Goal: Task Accomplishment & Management: Complete application form

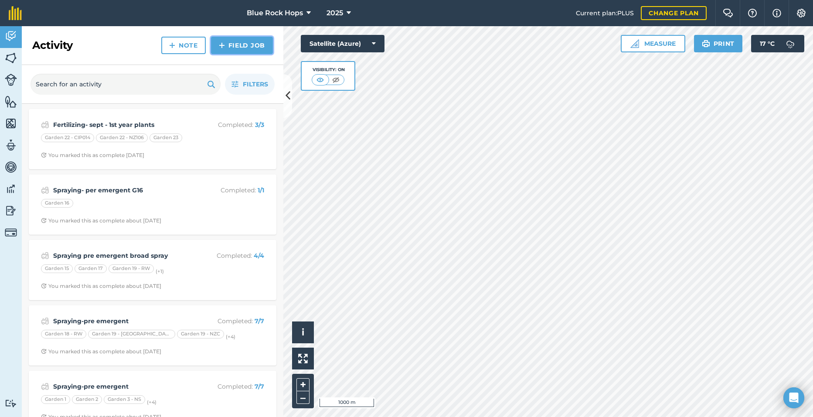
click at [235, 40] on link "Field Job" at bounding box center [242, 45] width 62 height 17
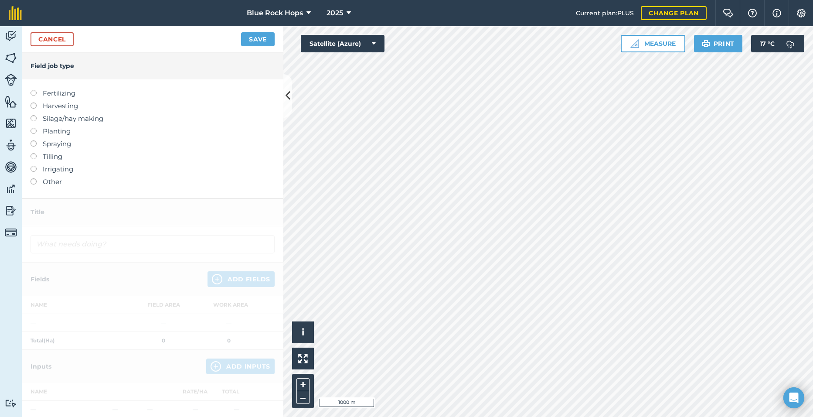
click at [34, 90] on label at bounding box center [37, 90] width 12 height 0
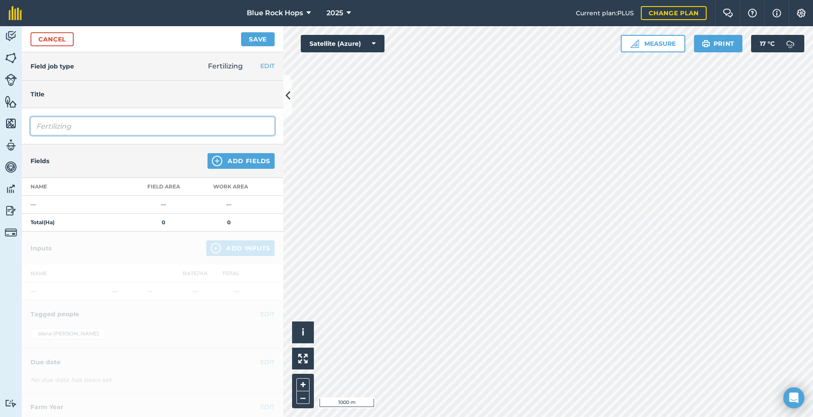
click at [83, 122] on input "Fertilizing" at bounding box center [153, 126] width 244 height 18
type input "Fertilizing-Super NS"
click at [228, 154] on button "Add Fields" at bounding box center [241, 161] width 67 height 16
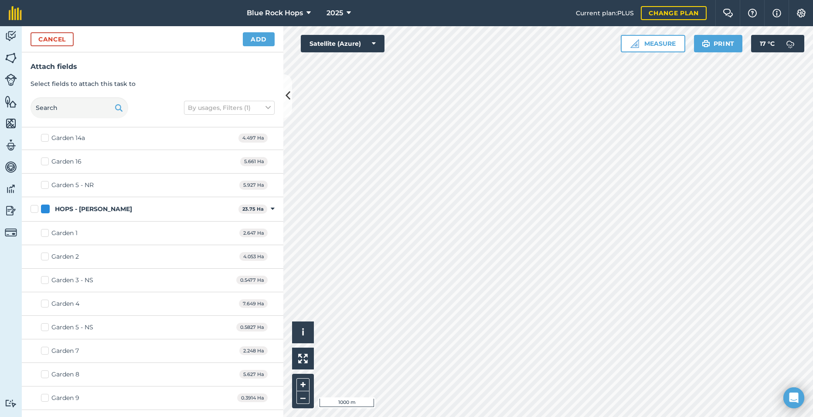
scroll to position [305, 0]
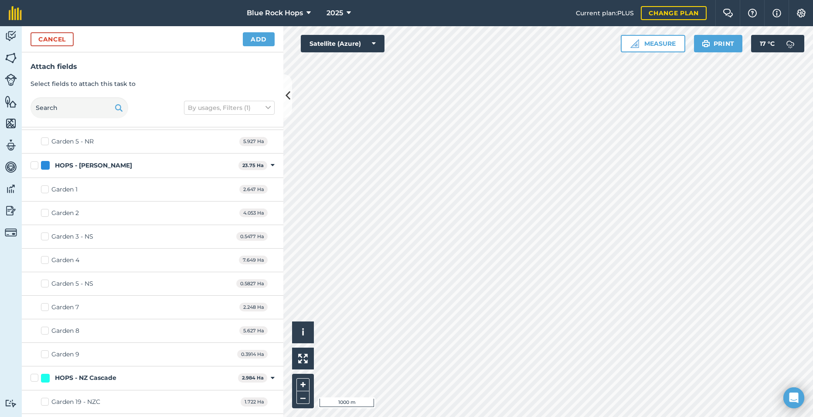
click at [48, 187] on label "Garden 1" at bounding box center [59, 189] width 37 height 9
click at [47, 187] on input "Garden 1" at bounding box center [44, 188] width 6 height 6
checkbox input "true"
click at [43, 206] on div "Garden 2 4.053 Ha" at bounding box center [153, 213] width 262 height 24
click at [44, 212] on label "Garden 2" at bounding box center [60, 212] width 38 height 9
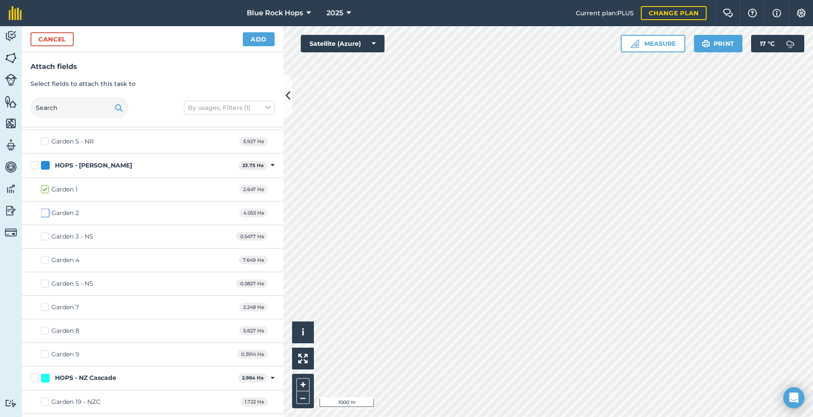
click at [44, 212] on input "Garden 2" at bounding box center [44, 211] width 6 height 6
checkbox input "true"
click at [46, 235] on label "Garden 3 - NS" at bounding box center [67, 236] width 52 height 9
click at [46, 235] on input "Garden 3 - NS" at bounding box center [44, 235] width 6 height 6
checkbox input "true"
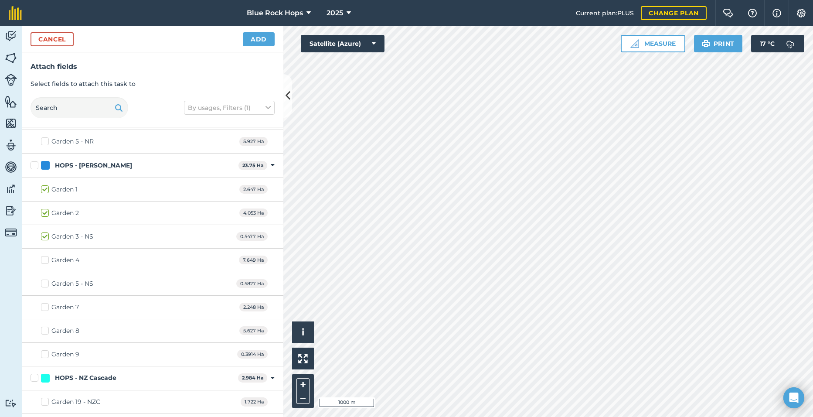
click at [41, 258] on label "Garden 4" at bounding box center [60, 259] width 38 height 9
click at [41, 258] on input "Garden 4" at bounding box center [44, 258] width 6 height 6
checkbox input "true"
click at [44, 282] on label "Garden 5 - NS" at bounding box center [67, 283] width 52 height 9
click at [44, 282] on input "Garden 5 - NS" at bounding box center [44, 282] width 6 height 6
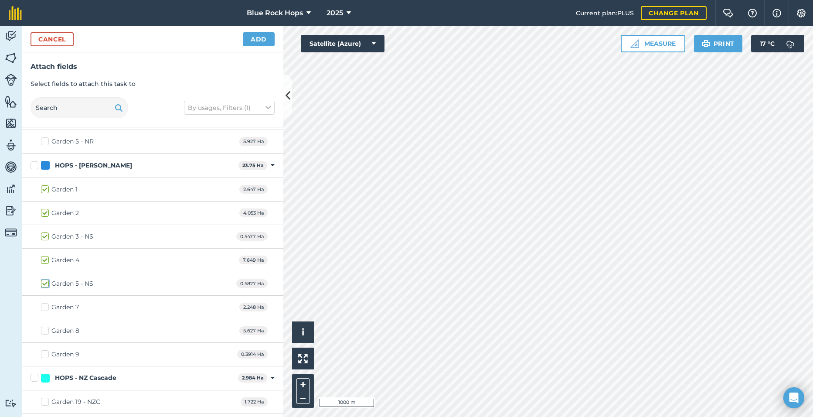
checkbox input "true"
click at [45, 307] on label "Garden 7" at bounding box center [60, 307] width 38 height 9
click at [45, 307] on input "Garden 7" at bounding box center [44, 306] width 6 height 6
checkbox input "true"
click at [47, 330] on label "Garden 8" at bounding box center [60, 330] width 38 height 9
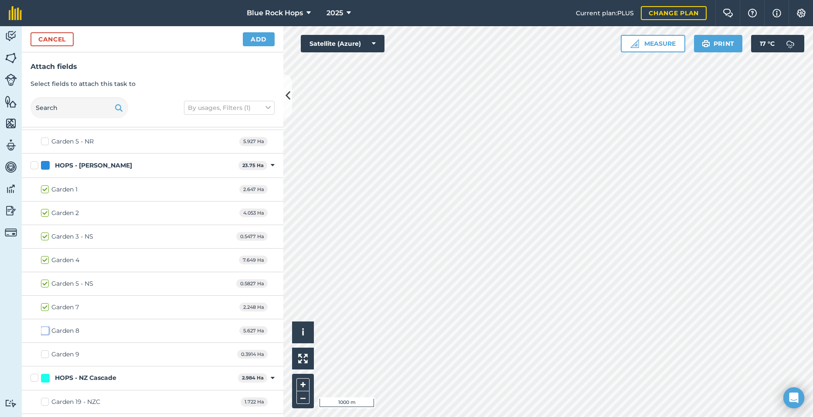
click at [47, 330] on input "Garden 8" at bounding box center [44, 329] width 6 height 6
checkbox input "true"
click at [47, 351] on label "Garden 9" at bounding box center [60, 354] width 38 height 9
click at [47, 351] on input "Garden 9" at bounding box center [44, 353] width 6 height 6
checkbox input "true"
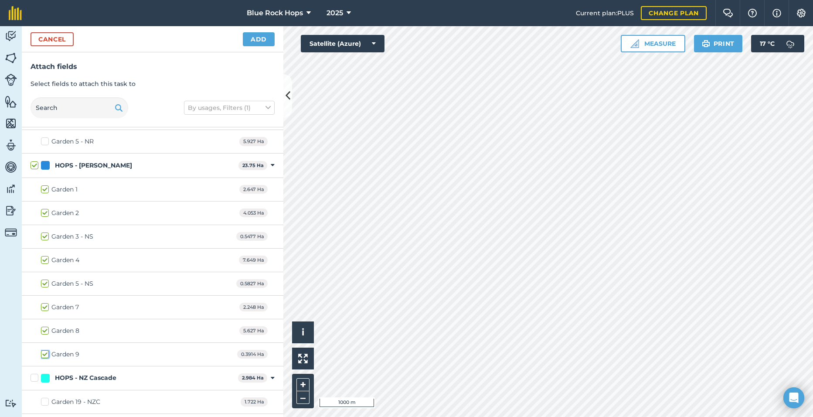
checkbox input "true"
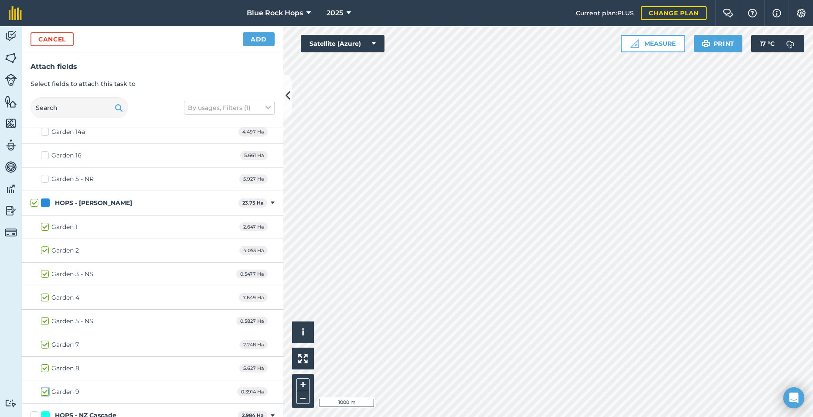
scroll to position [262, 0]
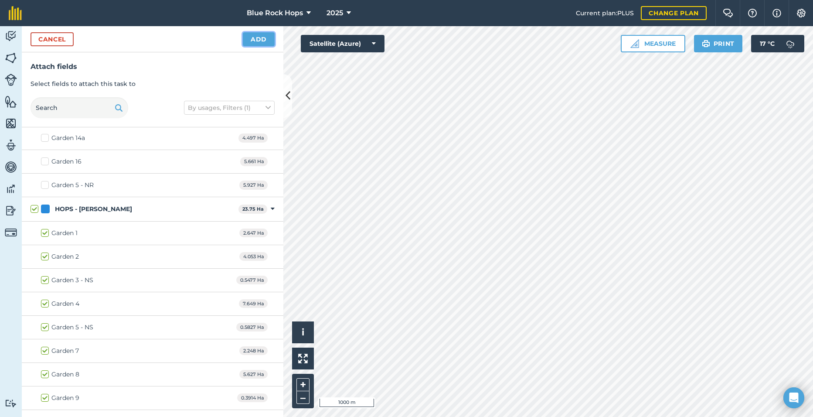
click at [256, 37] on button "Add" at bounding box center [259, 39] width 32 height 14
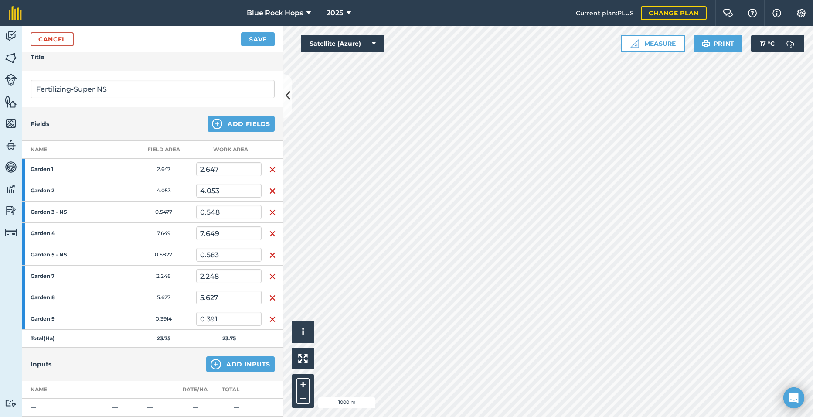
scroll to position [87, 0]
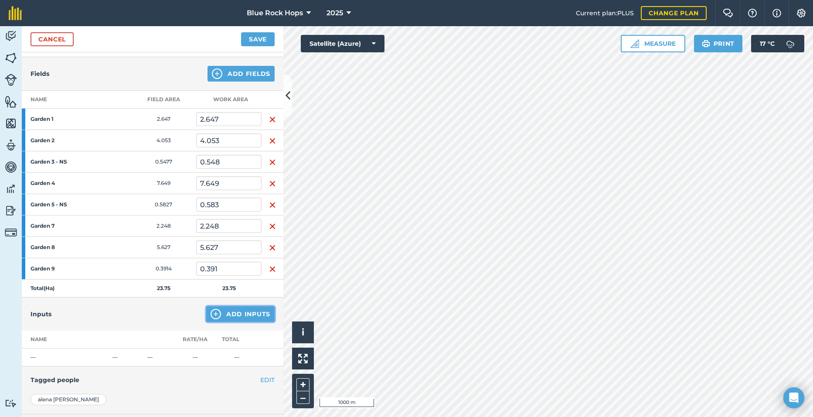
click at [238, 314] on button "Add Inputs" at bounding box center [240, 314] width 68 height 16
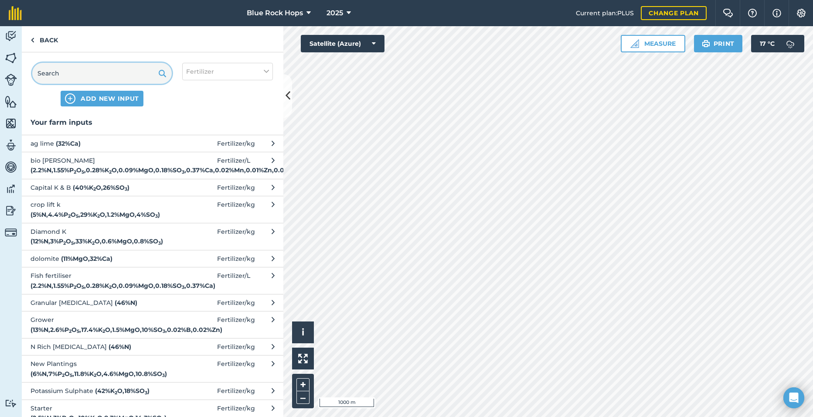
click at [71, 75] on input "text" at bounding box center [102, 73] width 140 height 21
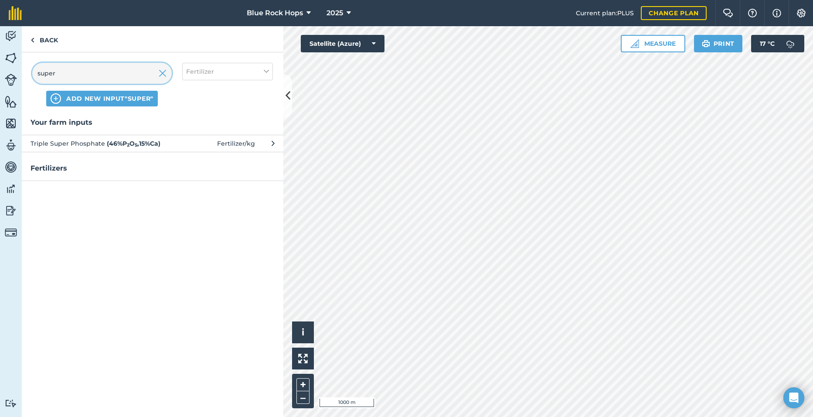
type input "super"
click at [99, 99] on span "ADD NEW INPUT "super"" at bounding box center [109, 98] width 87 height 9
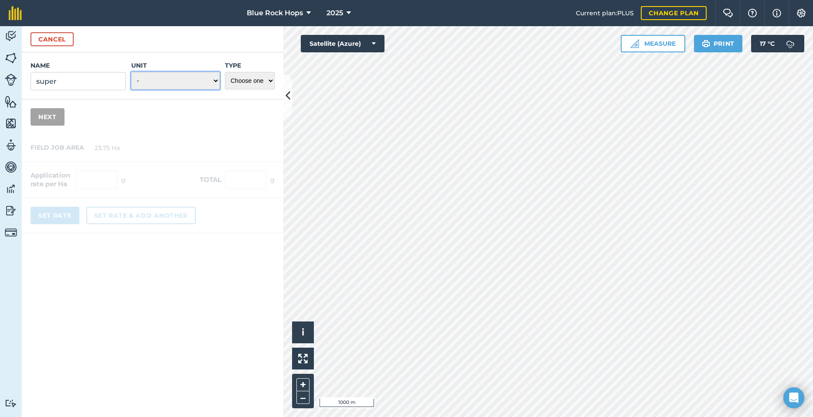
click at [214, 78] on select "- Grams/g Kilograms/kg Metric tonnes/t Millilitres/ml Litres/L Ounces/oz Pounds…" at bounding box center [175, 80] width 88 height 17
select select "KILOGRAMS"
click at [131, 72] on select "- Grams/g Kilograms/kg Metric tonnes/t Millilitres/ml Litres/L Ounces/oz Pounds…" at bounding box center [175, 80] width 88 height 17
click at [269, 82] on select "Choose one Fertilizer Seed Spray Fuel Other" at bounding box center [250, 80] width 50 height 17
select select "FERTILIZER"
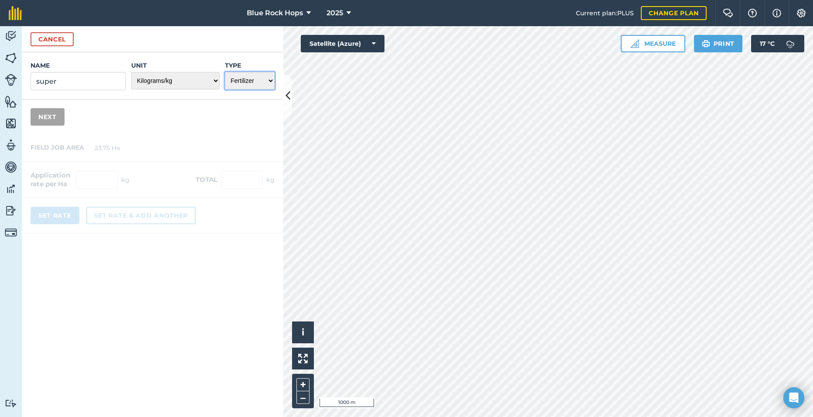
click at [225, 72] on select "Choose one Fertilizer Seed Spray Fuel Other" at bounding box center [250, 80] width 50 height 17
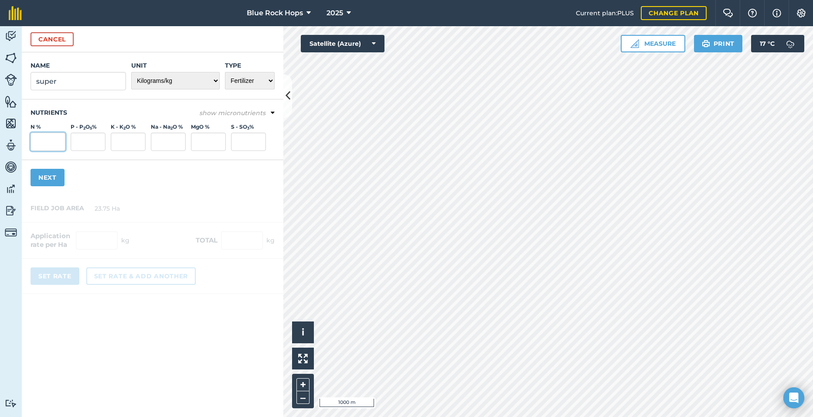
click at [51, 141] on input "N %" at bounding box center [48, 142] width 35 height 18
type input "0"
click at [80, 139] on input "P - P 2 O 5 %" at bounding box center [88, 142] width 35 height 18
type input "9"
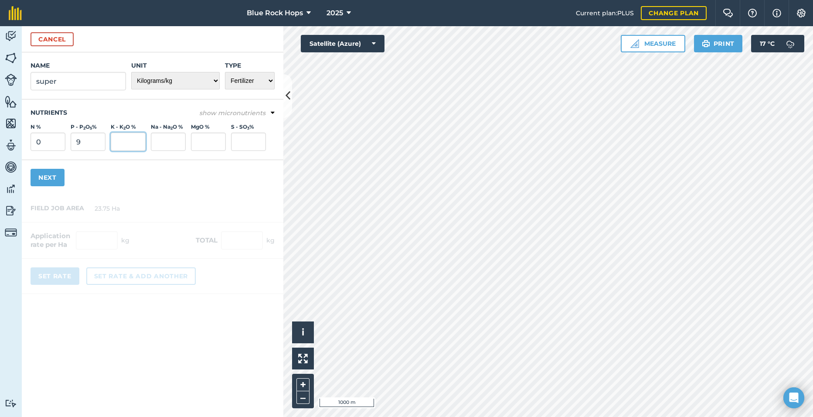
click at [137, 143] on input "K - K 2 O %" at bounding box center [128, 142] width 35 height 18
type input "0"
click at [163, 139] on input "Na - Na 2 O %" at bounding box center [168, 142] width 35 height 18
type input "0"
click at [198, 140] on input "MgO %" at bounding box center [208, 142] width 35 height 18
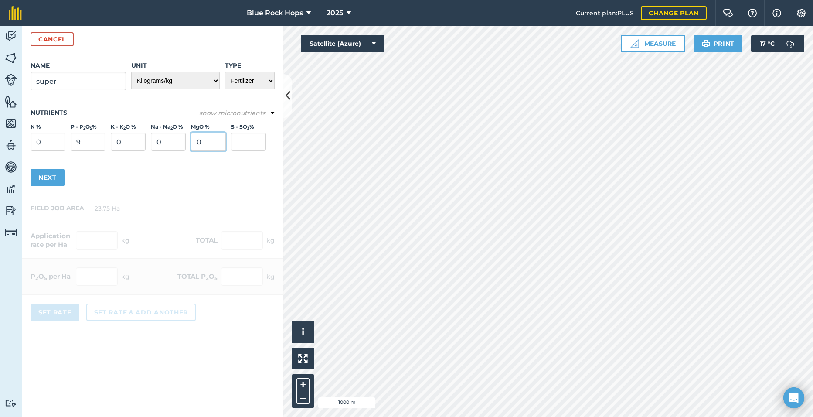
type input "0"
click at [244, 137] on input "S - SO 3 %" at bounding box center [248, 142] width 35 height 18
type input "11"
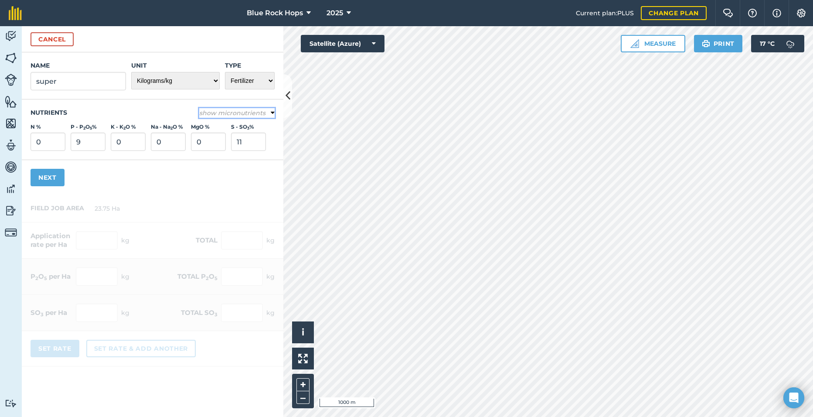
click at [272, 111] on icon at bounding box center [273, 113] width 4 height 8
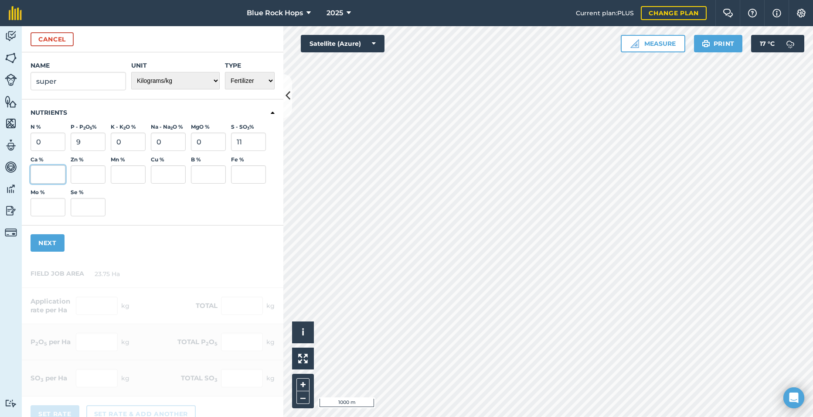
click at [48, 169] on input "Ca %" at bounding box center [48, 174] width 35 height 18
type input "22"
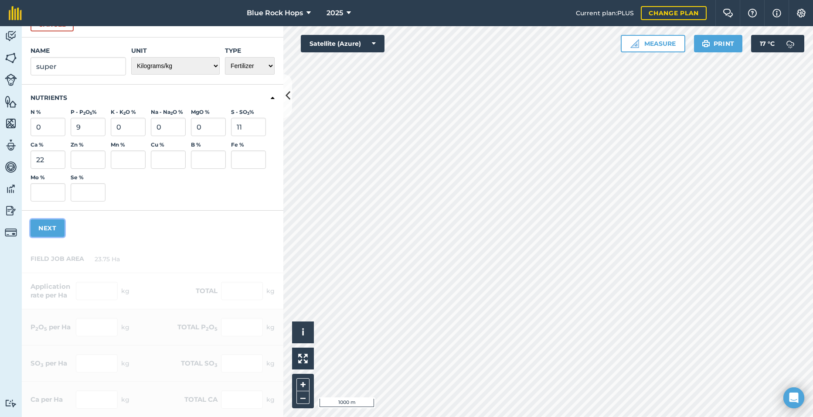
click at [47, 222] on button "Next" at bounding box center [48, 227] width 34 height 17
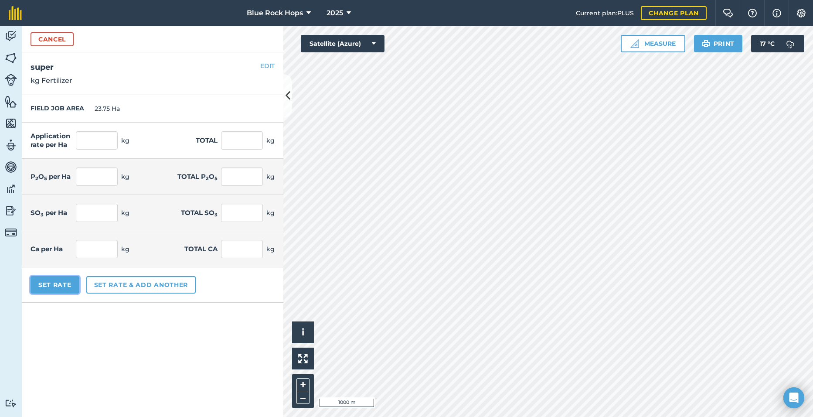
click at [62, 283] on button "Set Rate" at bounding box center [55, 284] width 49 height 17
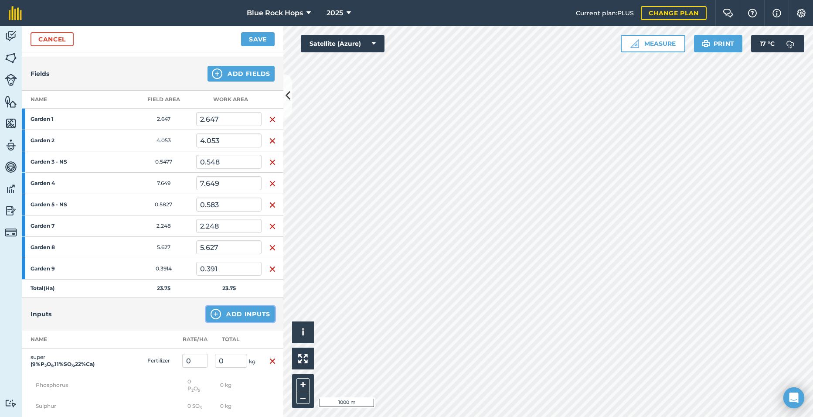
click at [239, 311] on button "Add Inputs" at bounding box center [240, 314] width 68 height 16
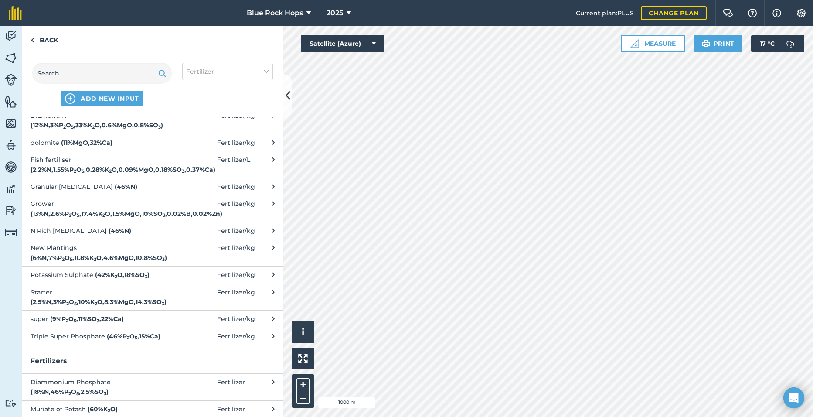
scroll to position [131, 0]
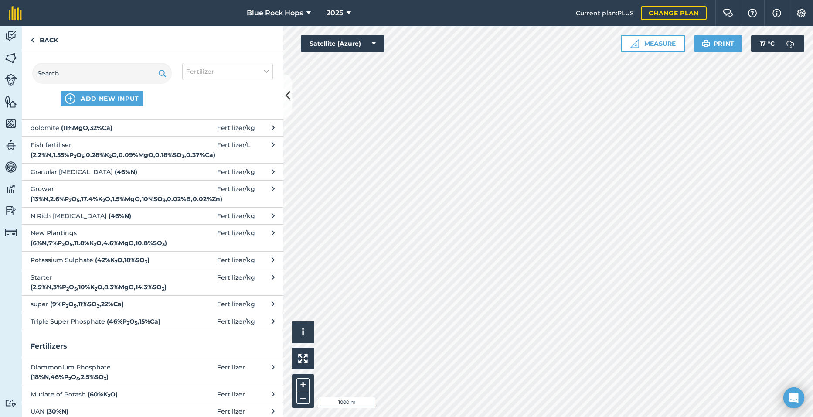
click at [99, 309] on sub "3" at bounding box center [98, 306] width 3 height 6
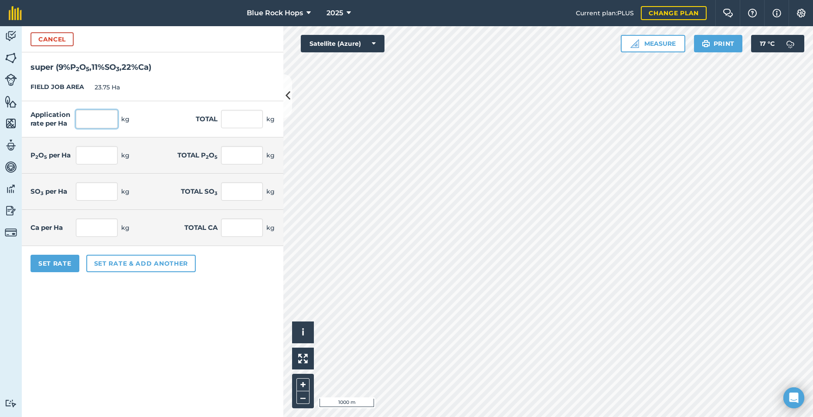
click at [95, 124] on input "text" at bounding box center [97, 119] width 42 height 18
type input "120"
type input "2,850"
type input "10.8"
type input "256.5"
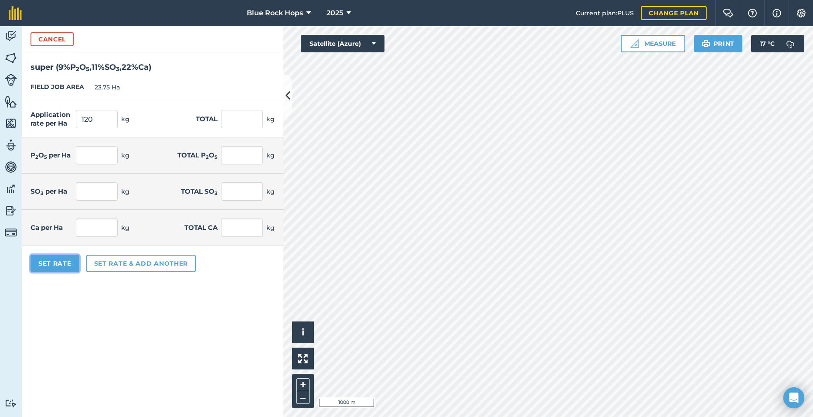
type input "13.2"
type input "313.5"
type input "26.4"
type input "627"
click at [61, 261] on button "Set Rate" at bounding box center [55, 263] width 49 height 17
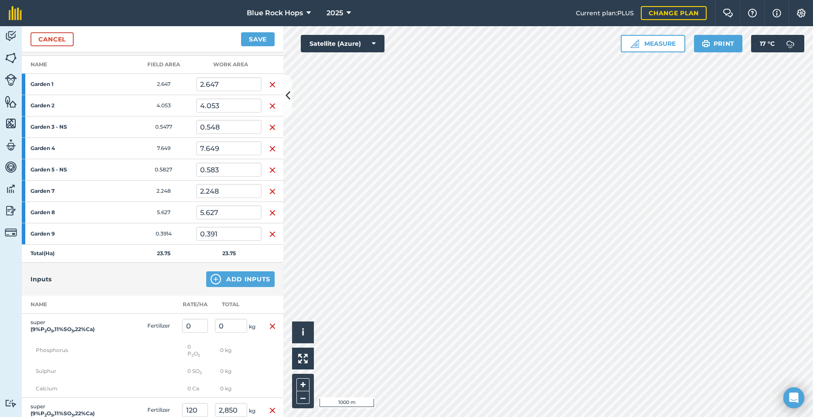
scroll to position [0, 0]
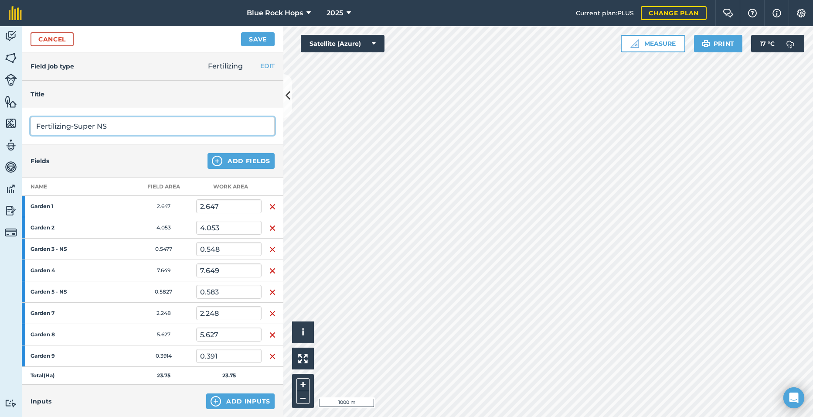
click at [124, 123] on input "Fertilizing-Super NS" at bounding box center [153, 126] width 244 height 18
type input "Fertilizing-Super on NS"
click at [260, 34] on button "Save" at bounding box center [258, 39] width 34 height 14
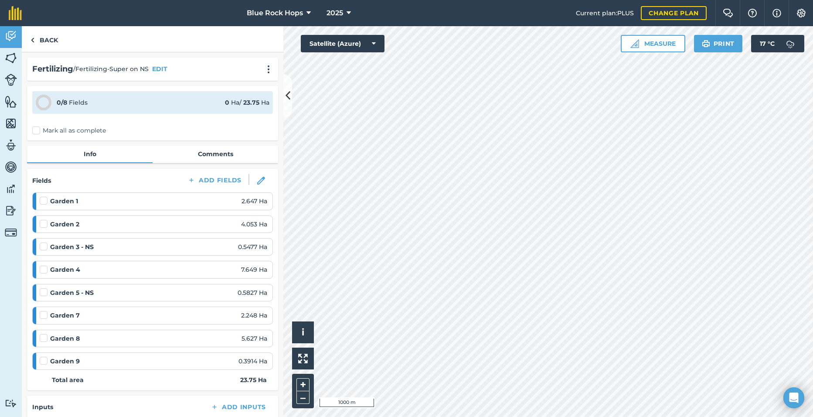
click at [39, 129] on label "Mark all as complete" at bounding box center [69, 130] width 74 height 9
click at [38, 129] on input "Mark all as complete" at bounding box center [35, 129] width 6 height 6
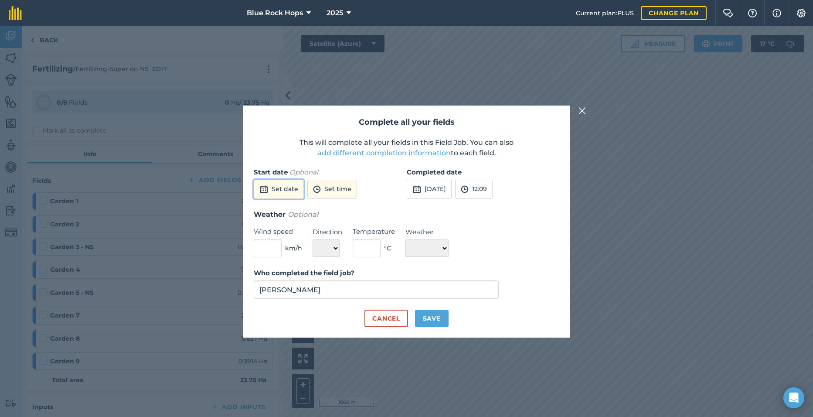
click at [285, 187] on button "Set date" at bounding box center [279, 189] width 50 height 19
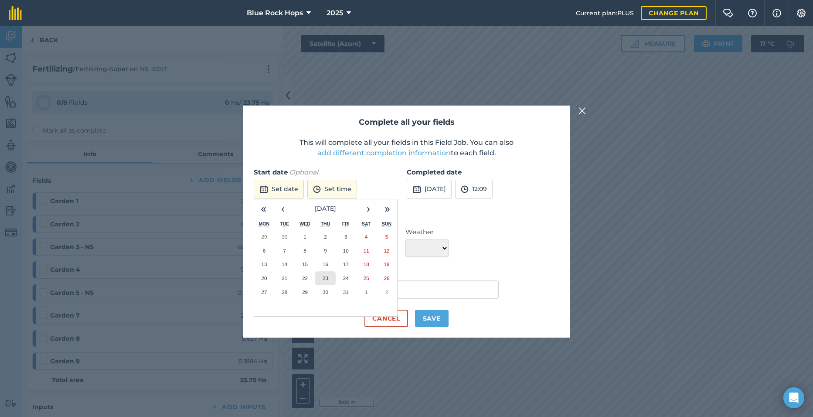
click at [324, 277] on abbr "23" at bounding box center [326, 278] width 6 height 6
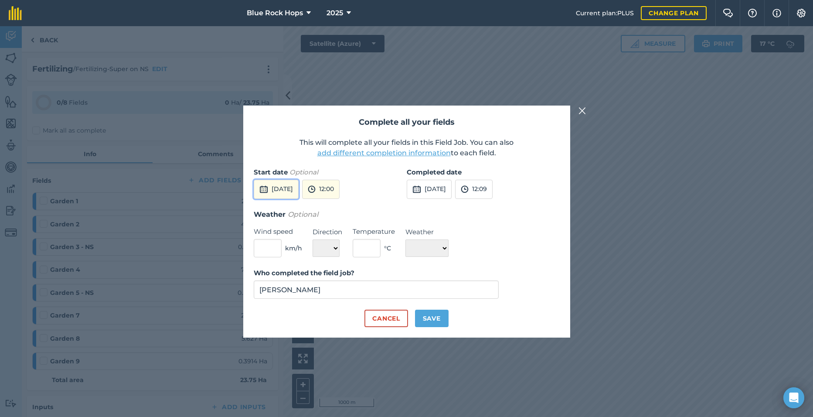
click at [296, 188] on button "[DATE]" at bounding box center [276, 189] width 45 height 19
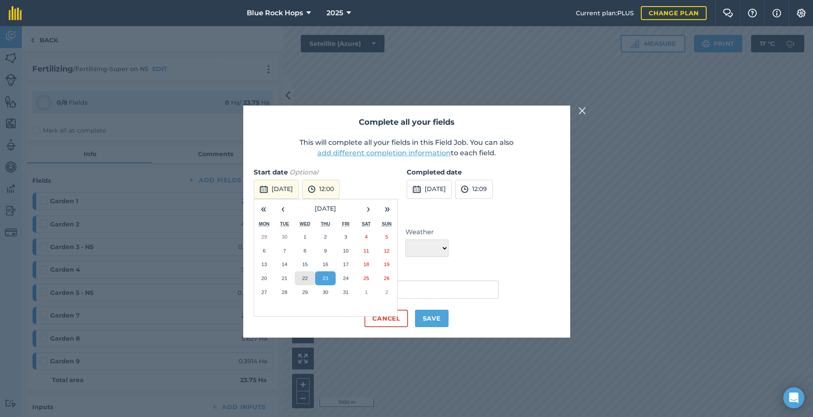
click at [309, 273] on button "22" at bounding box center [305, 278] width 20 height 14
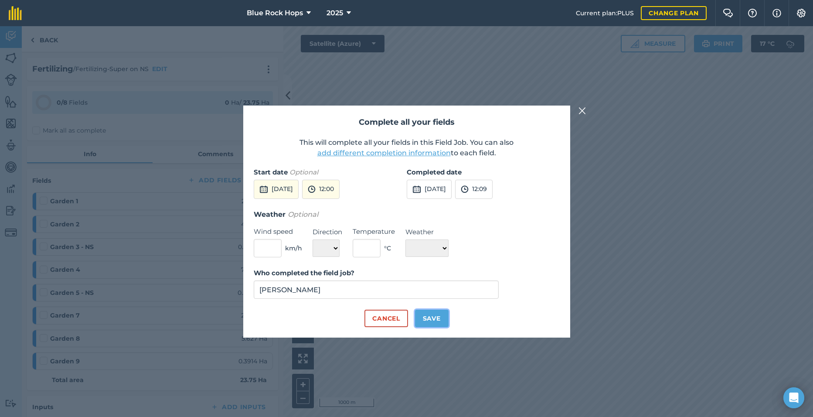
click at [439, 320] on button "Save" at bounding box center [432, 318] width 34 height 17
checkbox input "true"
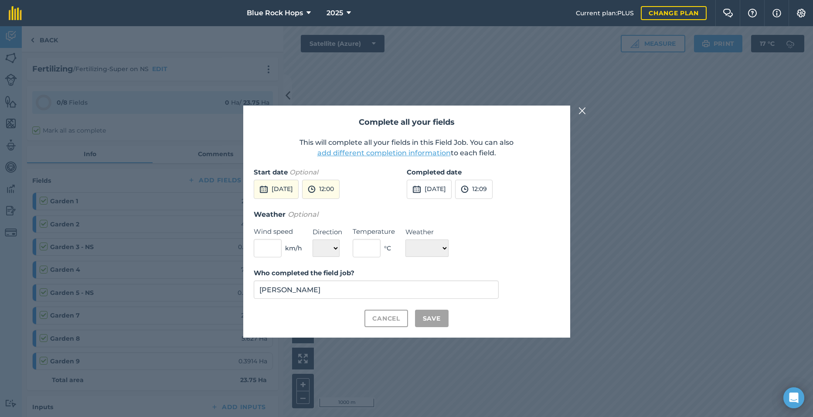
checkbox input "true"
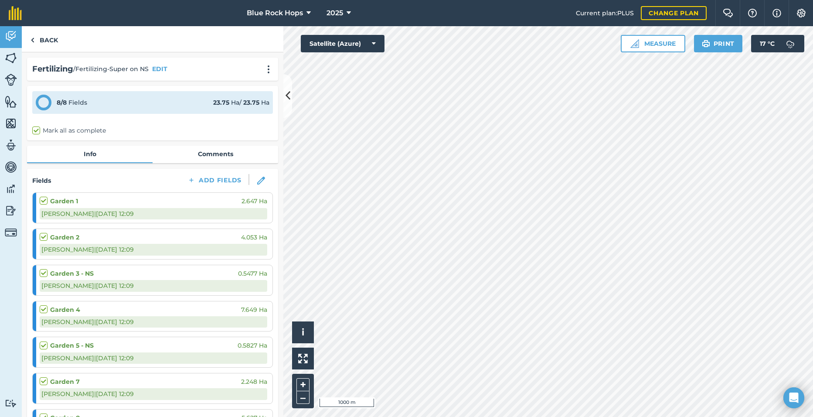
click at [36, 126] on label "Mark all as complete" at bounding box center [69, 130] width 74 height 9
click at [36, 126] on input "Mark all as complete" at bounding box center [35, 129] width 6 height 6
checkbox input "true"
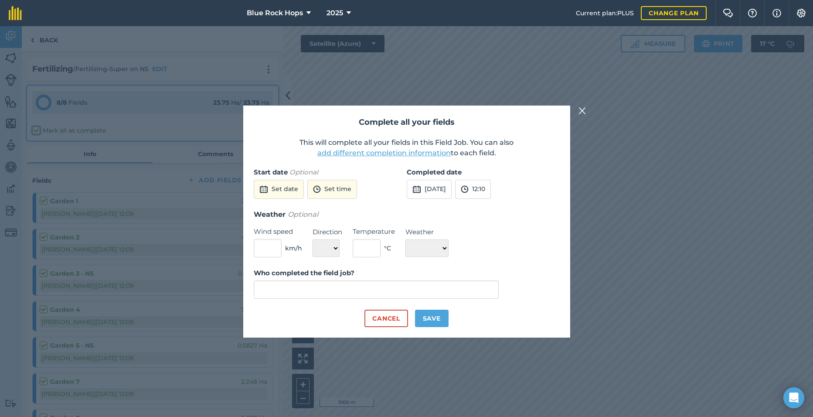
type input "[PERSON_NAME]"
click at [448, 184] on button "[DATE]" at bounding box center [429, 189] width 45 height 19
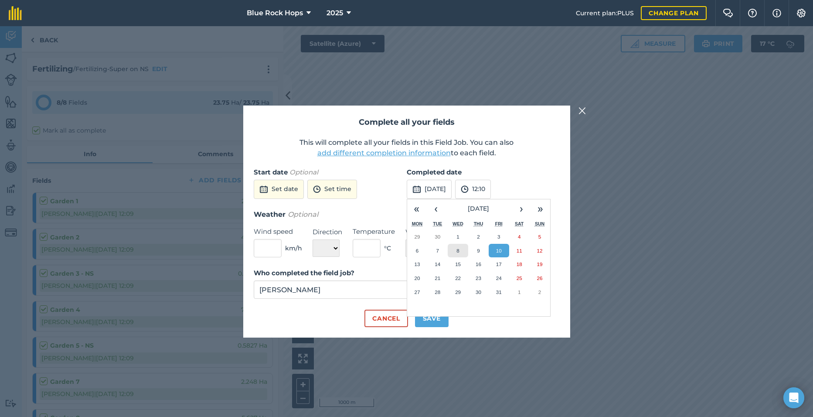
drag, startPoint x: 455, startPoint y: 246, endPoint x: 463, endPoint y: 246, distance: 7.4
click at [456, 246] on button "8" at bounding box center [458, 251] width 20 height 14
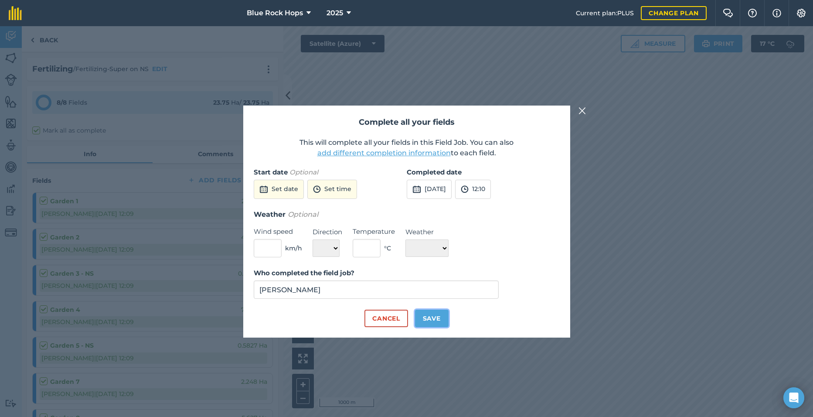
click at [438, 313] on button "Save" at bounding box center [432, 318] width 34 height 17
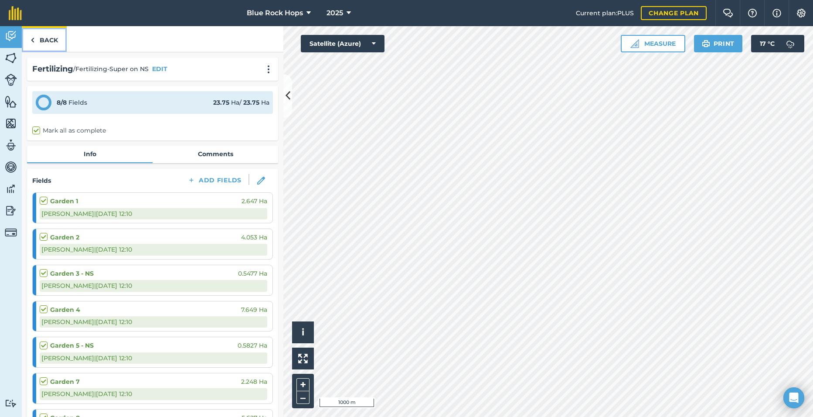
click at [51, 37] on link "Back" at bounding box center [44, 39] width 45 height 26
